Goal: Task Accomplishment & Management: Use online tool/utility

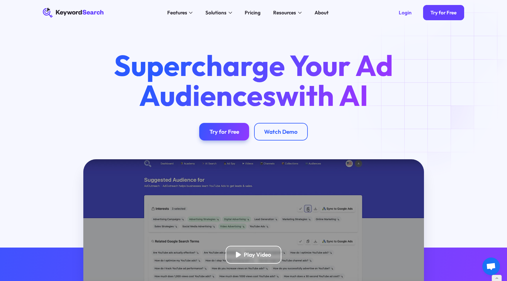
click at [454, 46] on div "Supercharge Your Ad Audiences with AI Try for Free Watch Demo" at bounding box center [253, 92] width 507 height 134
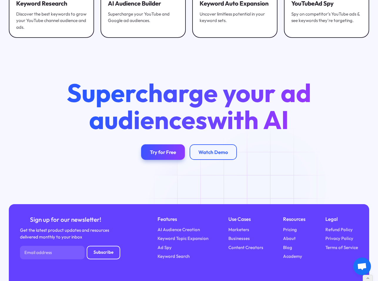
scroll to position [1887, 0]
